Goal: Find specific page/section: Find specific page/section

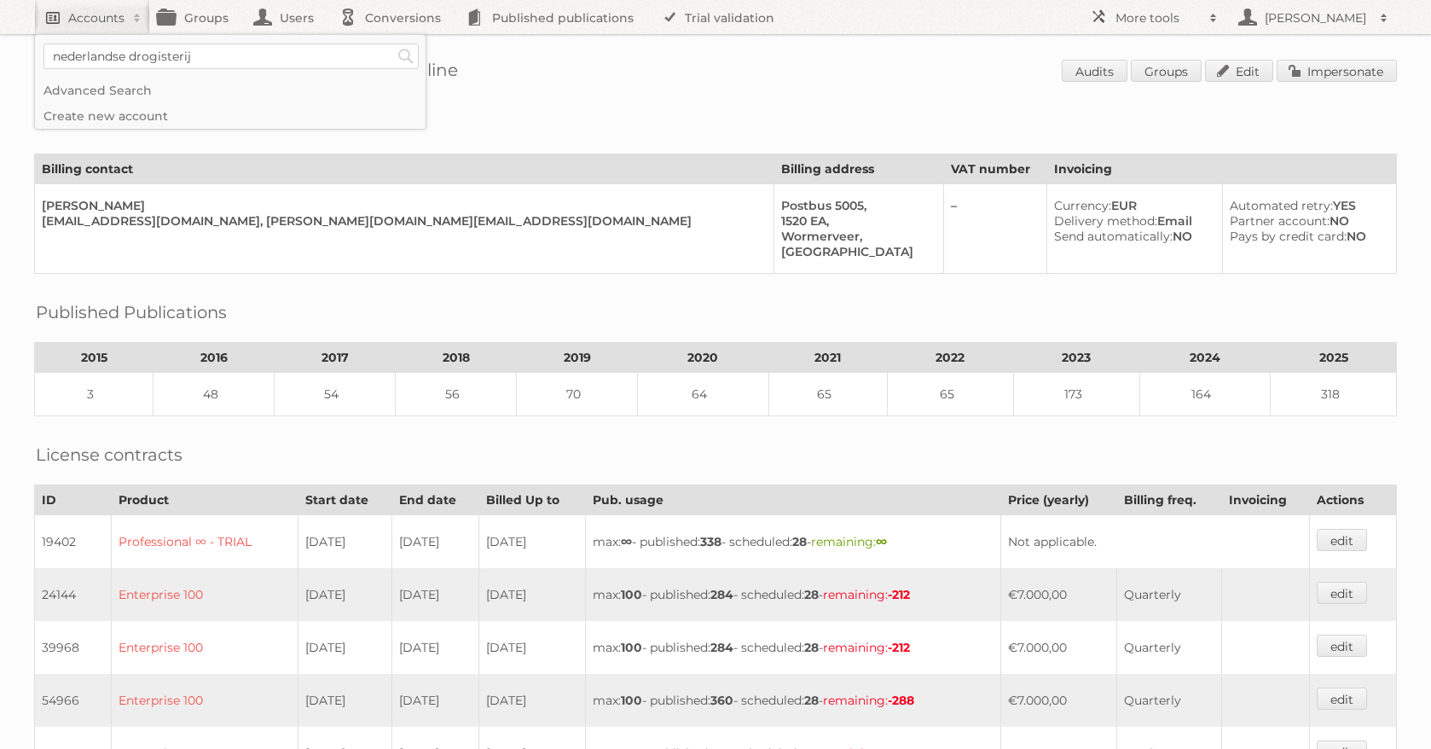
type input"] "nederlandse drogisterij"
click at [393, 44] on input "Search" at bounding box center [406, 57] width 26 height 26
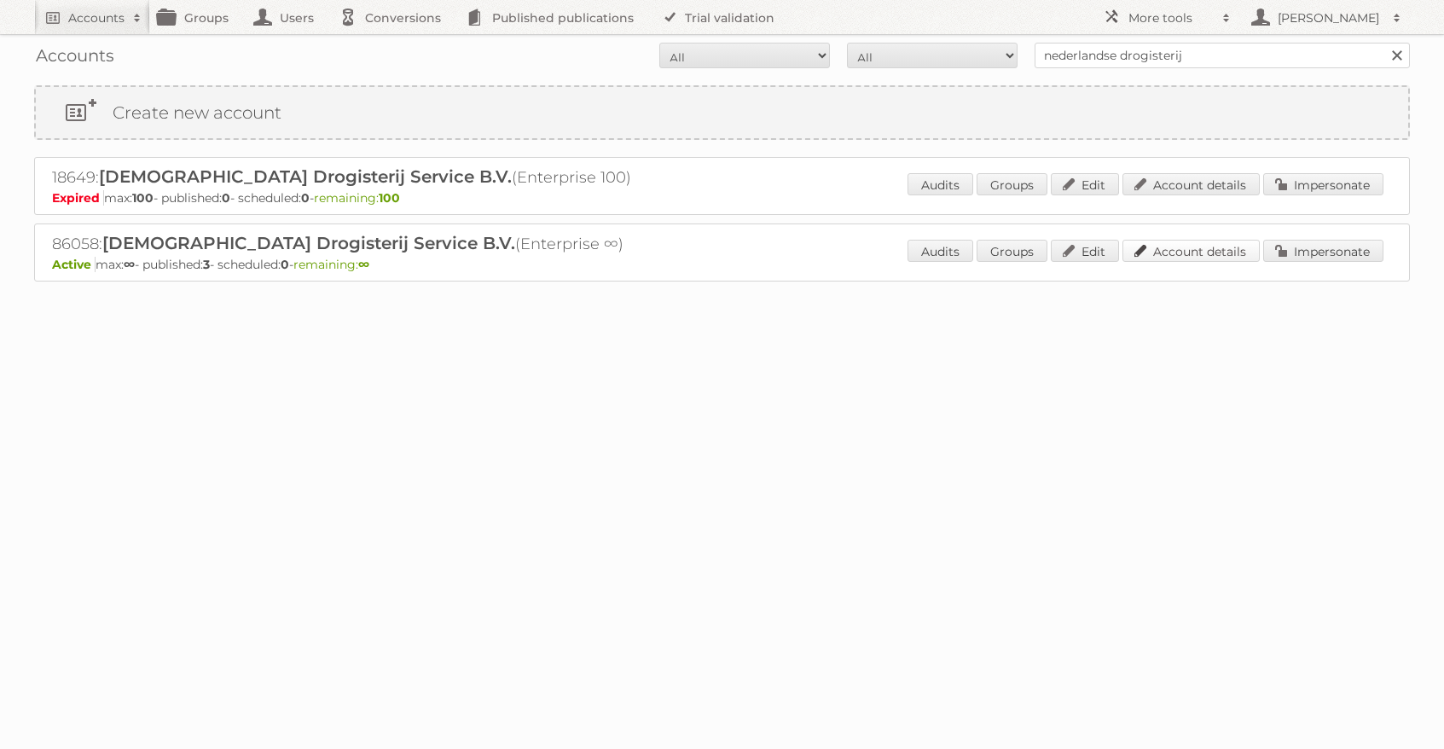
click at [1214, 260] on link "Account details" at bounding box center [1191, 251] width 137 height 22
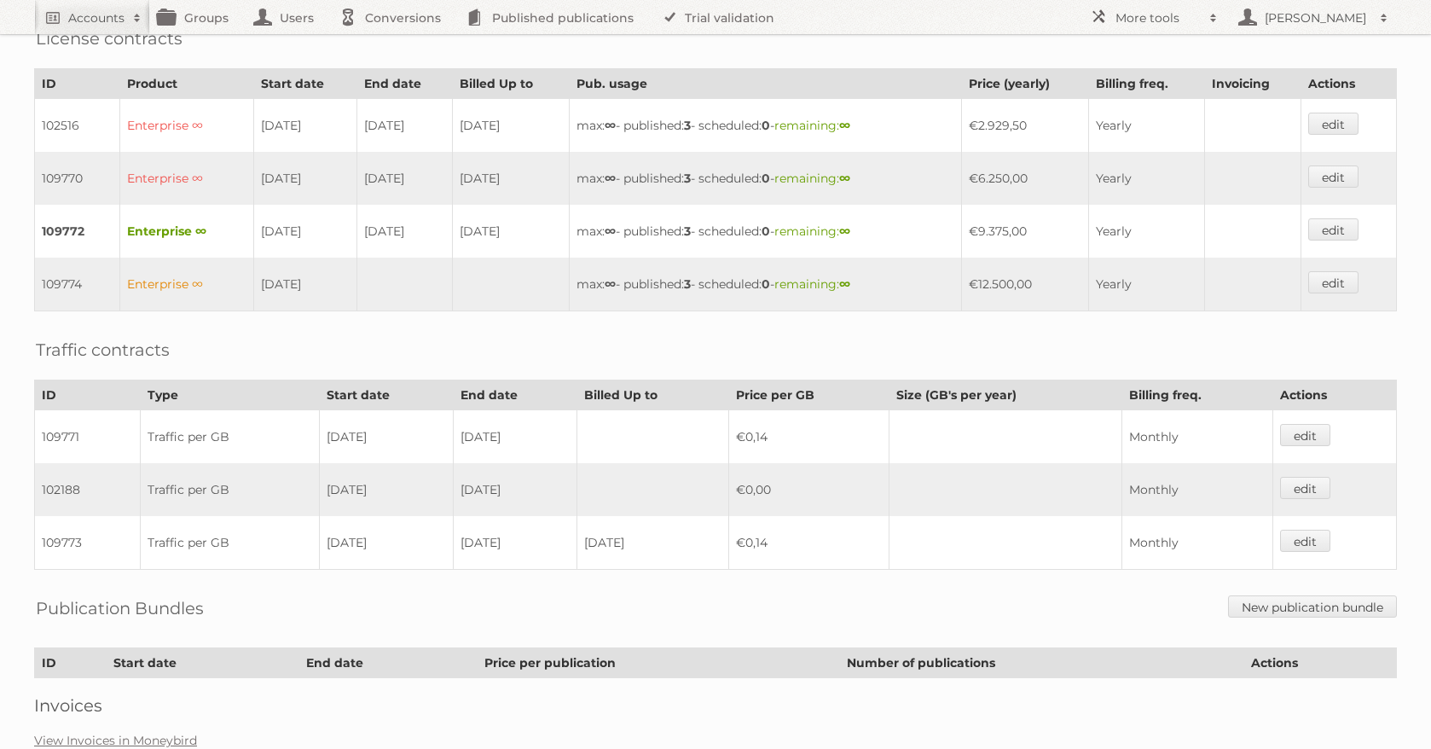
scroll to position [569, 0]
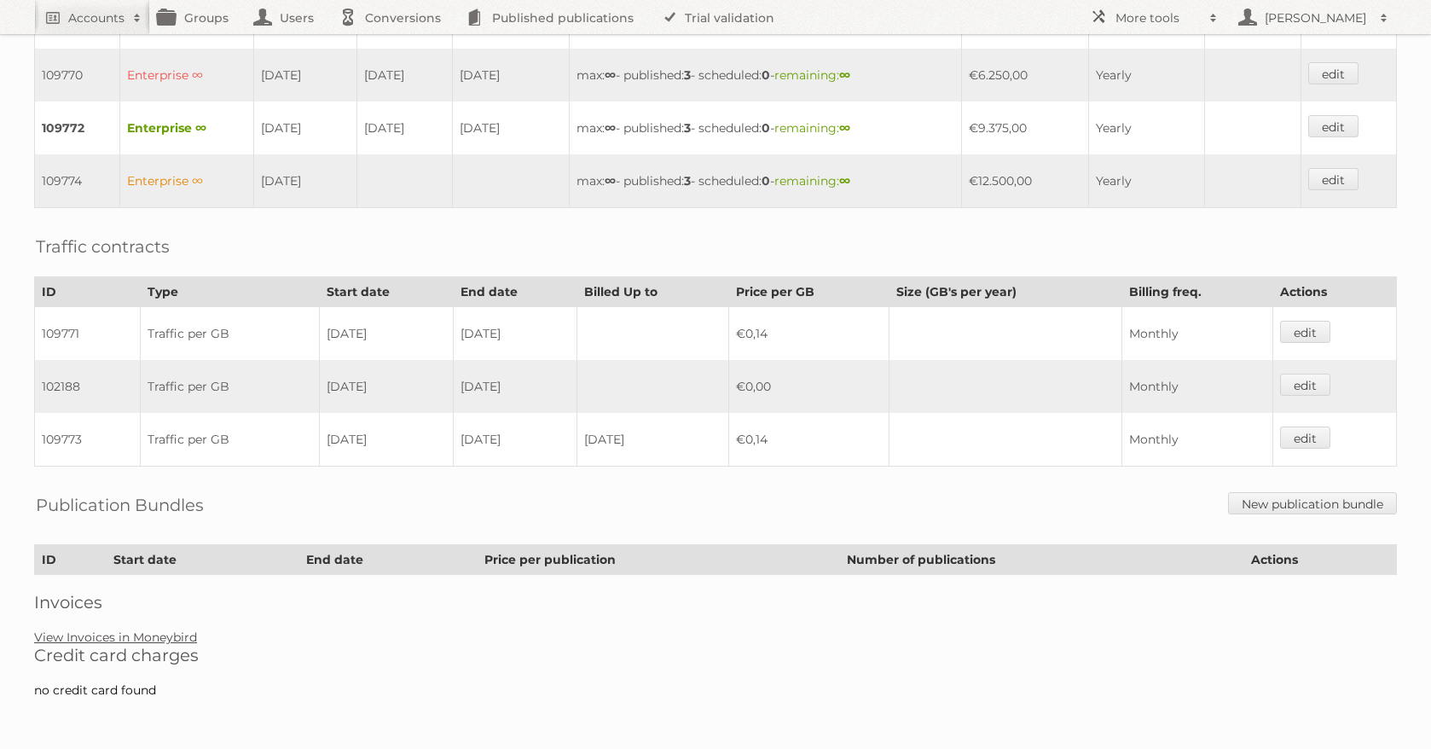
click at [135, 634] on link "View Invoices in Moneybird" at bounding box center [115, 637] width 163 height 15
click at [154, 635] on link "View Invoices in Moneybird" at bounding box center [115, 637] width 163 height 15
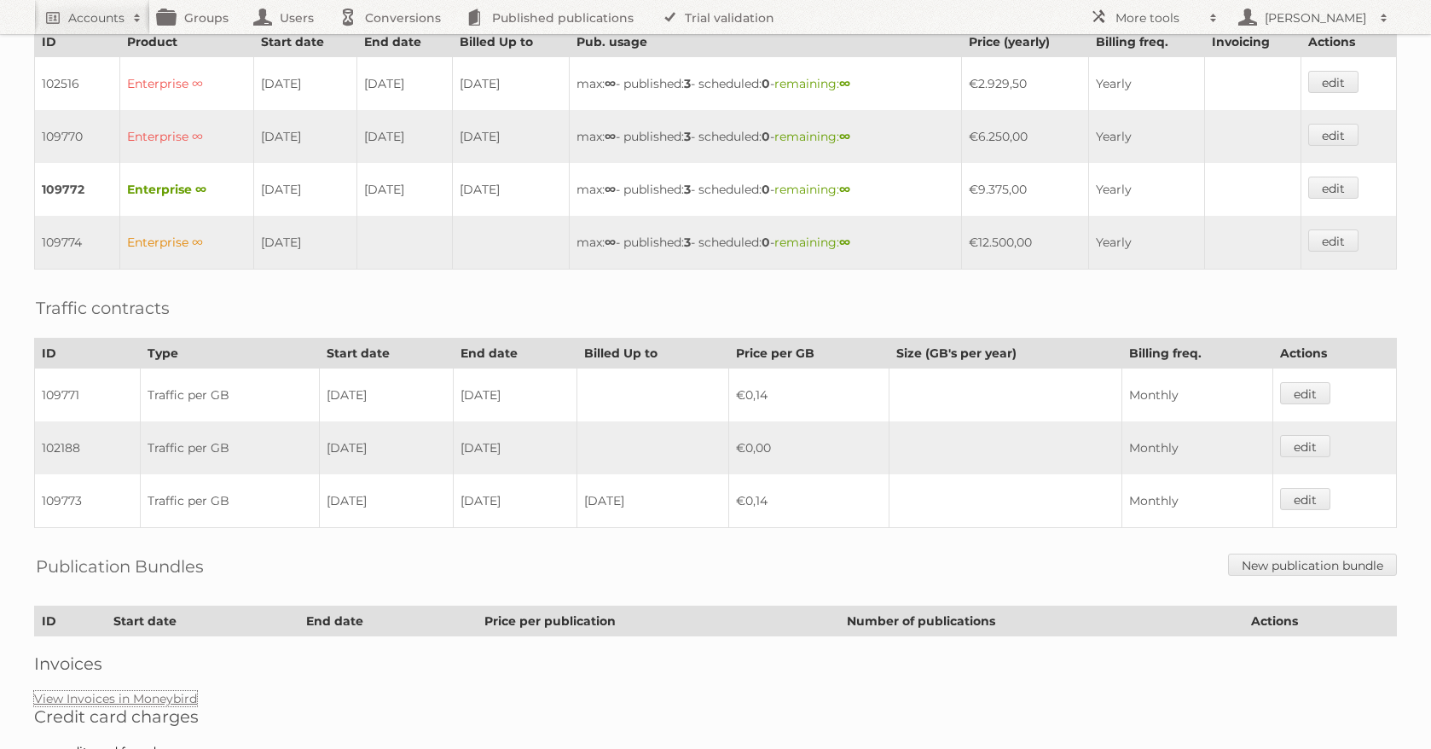
scroll to position [508, 0]
